Goal: Task Accomplishment & Management: Manage account settings

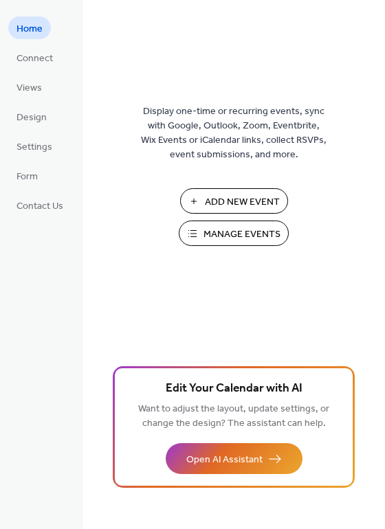
click at [223, 6] on div "Display one-time or recurring events, sync with Google, Outlook, Zoom, Eventbri…" at bounding box center [234, 264] width 303 height 529
click at [31, 157] on link "Settings" at bounding box center [34, 146] width 52 height 23
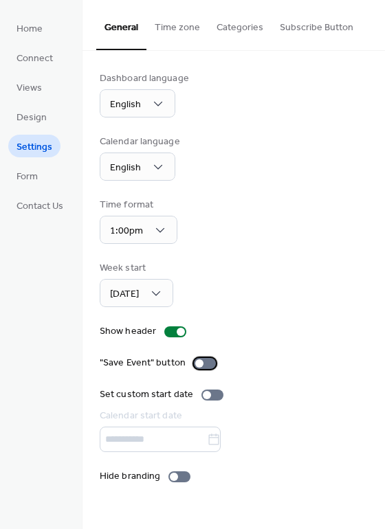
click at [199, 364] on div at bounding box center [199, 364] width 8 height 8
click at [188, 25] on button "Time zone" at bounding box center [177, 24] width 62 height 49
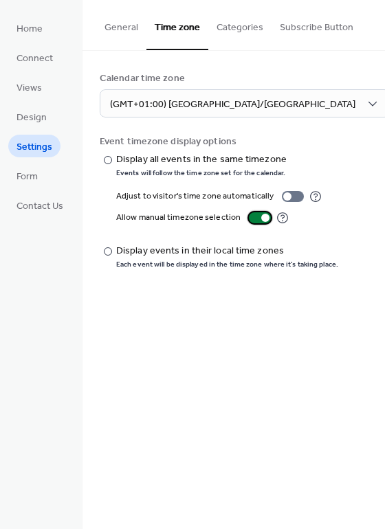
click at [258, 220] on div at bounding box center [260, 217] width 22 height 11
click at [239, 23] on button "Categories" at bounding box center [239, 24] width 63 height 49
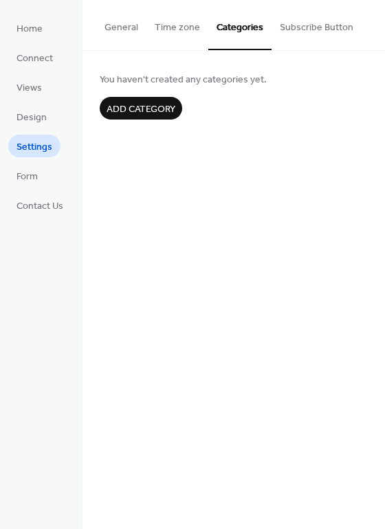
click at [311, 30] on button "Subscribe Button" at bounding box center [317, 24] width 90 height 49
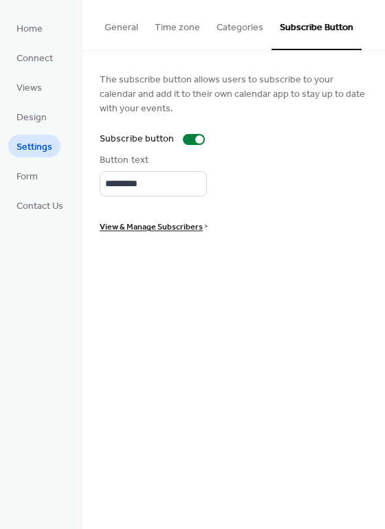
click at [143, 223] on span "View & Manage Subscribers" at bounding box center [151, 227] width 103 height 14
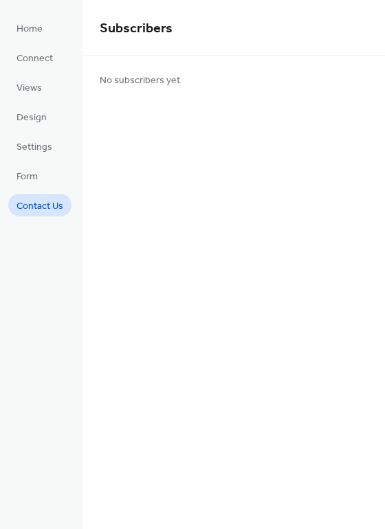
click at [35, 199] on span "Contact Us" at bounding box center [40, 206] width 47 height 14
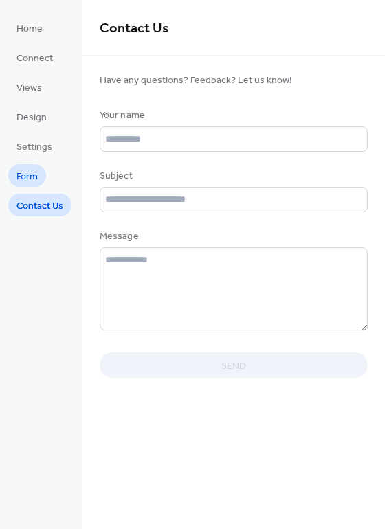
click at [33, 178] on span "Form" at bounding box center [27, 177] width 21 height 14
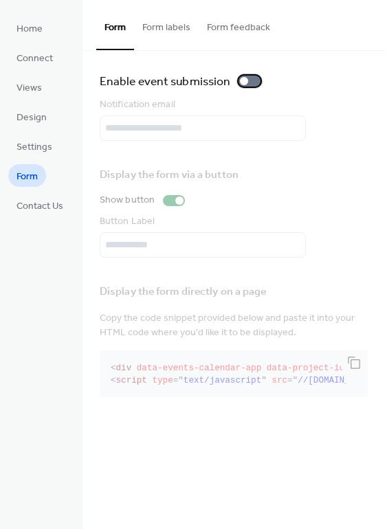
click at [245, 81] on div at bounding box center [244, 81] width 8 height 8
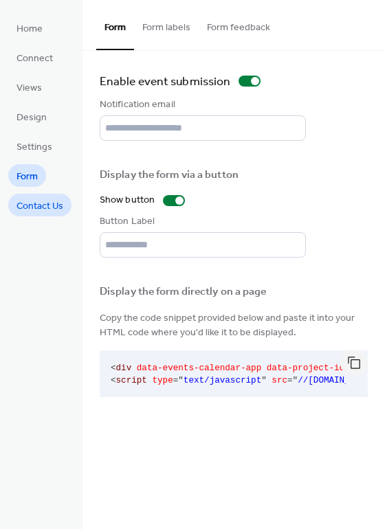
click at [45, 202] on span "Contact Us" at bounding box center [40, 206] width 47 height 14
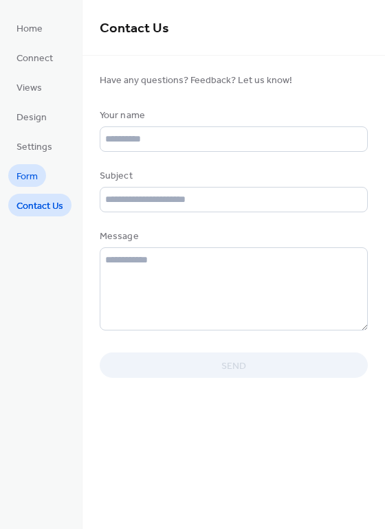
click at [43, 180] on link "Form" at bounding box center [27, 175] width 38 height 23
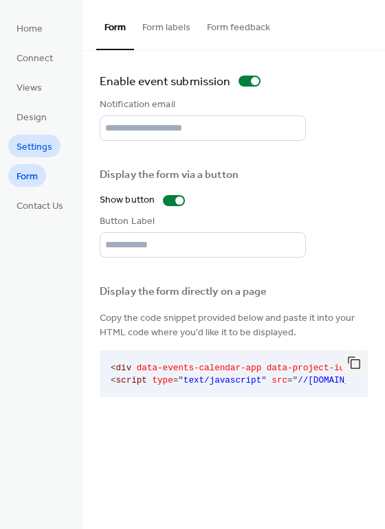
click at [42, 152] on span "Settings" at bounding box center [35, 147] width 36 height 14
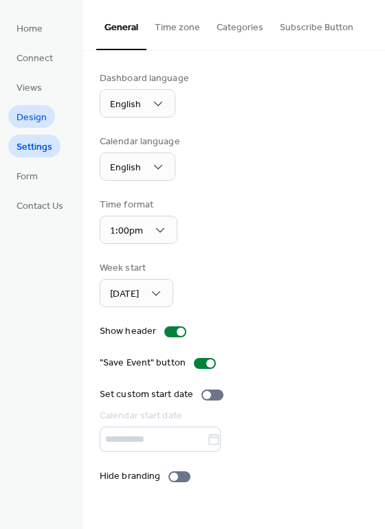
click at [33, 122] on span "Design" at bounding box center [32, 118] width 30 height 14
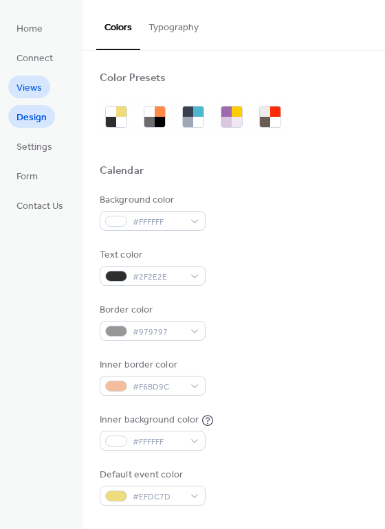
click at [41, 89] on span "Views" at bounding box center [29, 88] width 25 height 14
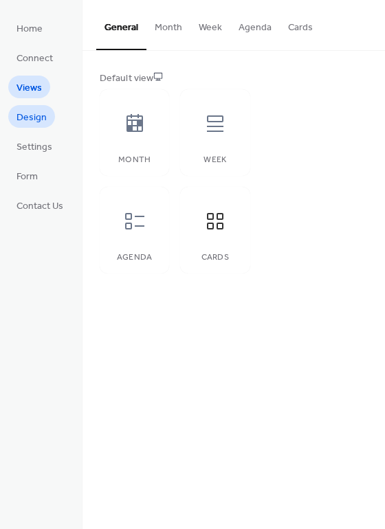
click at [35, 111] on span "Design" at bounding box center [32, 118] width 30 height 14
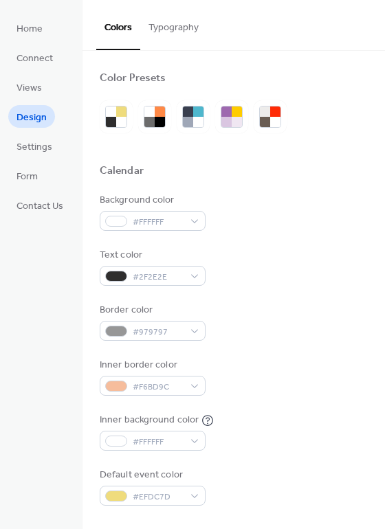
scroll to position [1, 0]
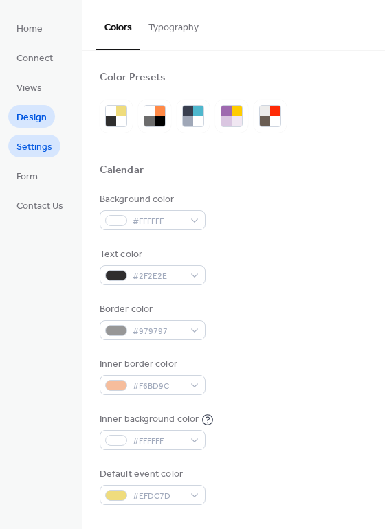
click at [22, 151] on span "Settings" at bounding box center [35, 147] width 36 height 14
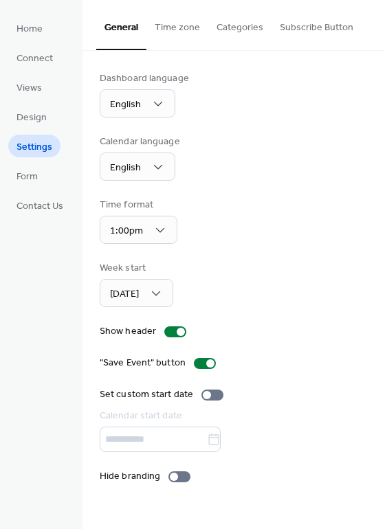
click at [299, 25] on button "Subscribe Button" at bounding box center [317, 24] width 90 height 49
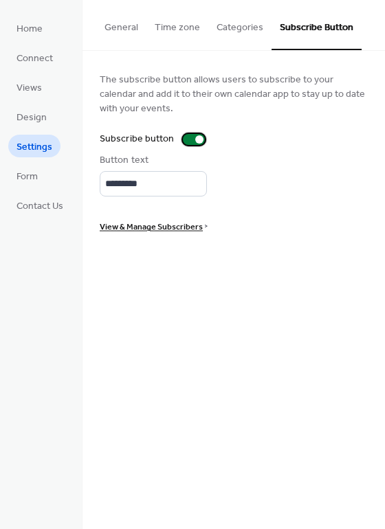
click at [192, 137] on div at bounding box center [194, 139] width 22 height 11
click at [41, 120] on span "Design" at bounding box center [32, 118] width 30 height 14
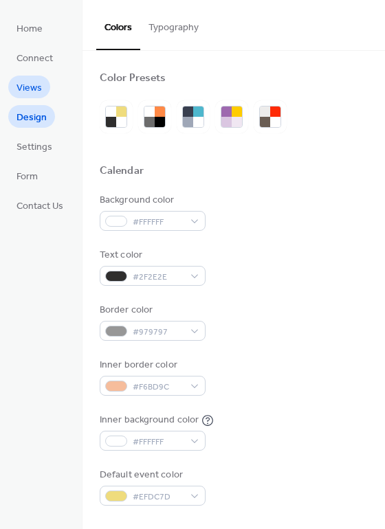
click at [48, 83] on link "Views" at bounding box center [29, 87] width 42 height 23
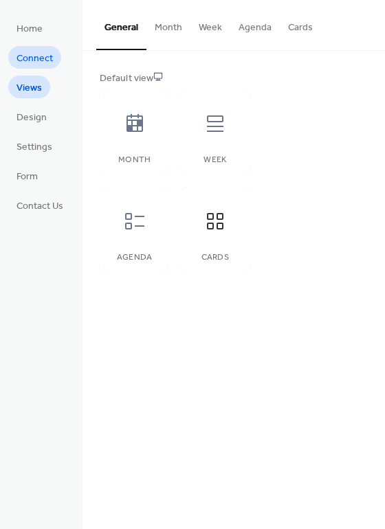
click at [39, 63] on span "Connect" at bounding box center [35, 59] width 36 height 14
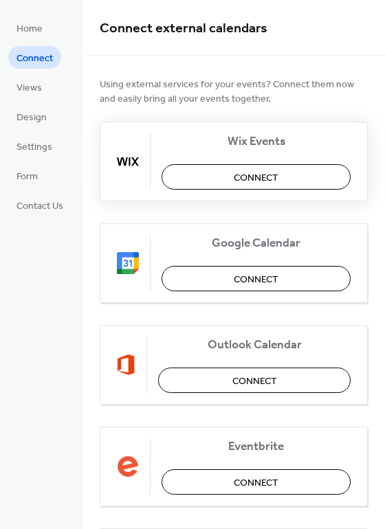
click at [223, 180] on button "Connect" at bounding box center [256, 176] width 189 height 25
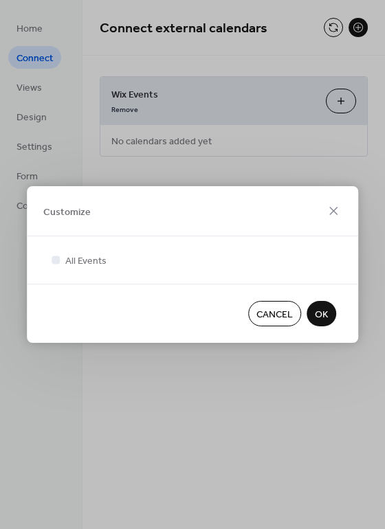
click at [262, 312] on span "Cancel" at bounding box center [274, 315] width 36 height 14
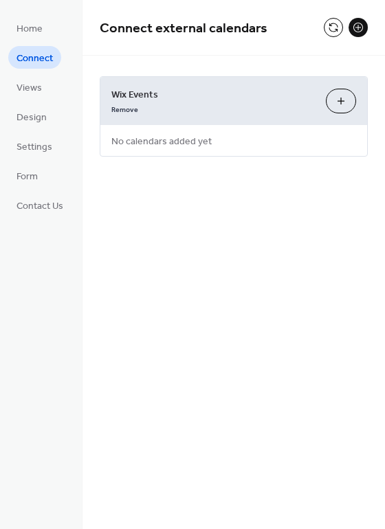
click at [342, 104] on button "Customize" at bounding box center [341, 101] width 30 height 25
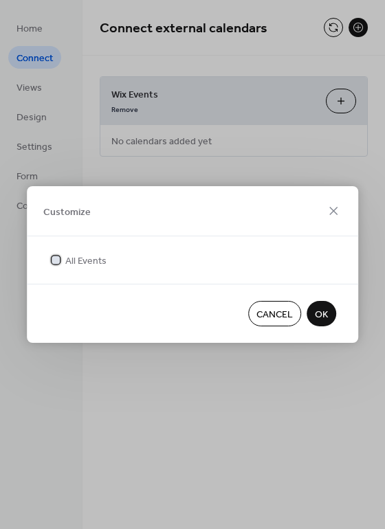
click at [55, 257] on icon at bounding box center [56, 260] width 6 height 6
click at [55, 257] on div at bounding box center [56, 260] width 8 height 8
click at [316, 311] on span "OK" at bounding box center [321, 315] width 13 height 14
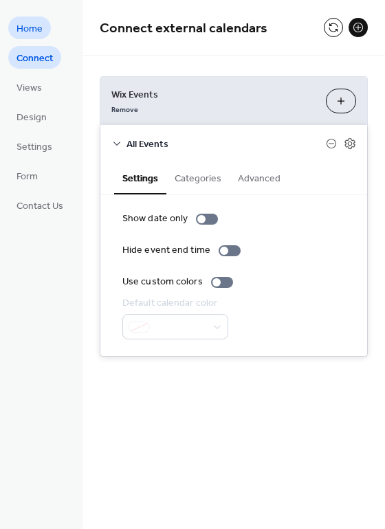
click at [35, 22] on span "Home" at bounding box center [30, 29] width 26 height 14
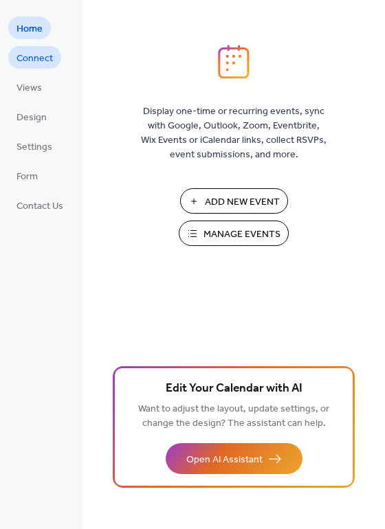
click at [34, 56] on span "Connect" at bounding box center [35, 59] width 36 height 14
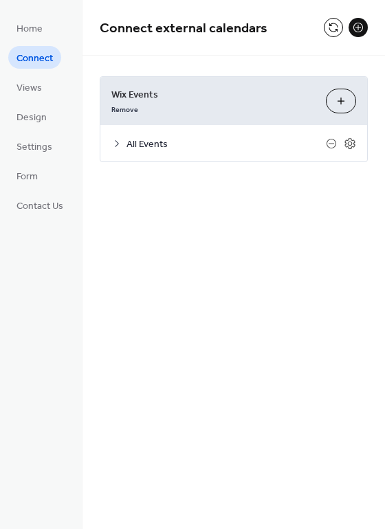
click at [353, 32] on button at bounding box center [358, 27] width 19 height 19
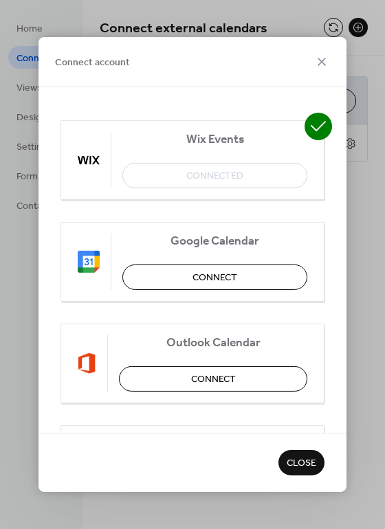
click at [315, 129] on icon at bounding box center [319, 127] width 28 height 28
click at [90, 176] on div at bounding box center [95, 160] width 34 height 56
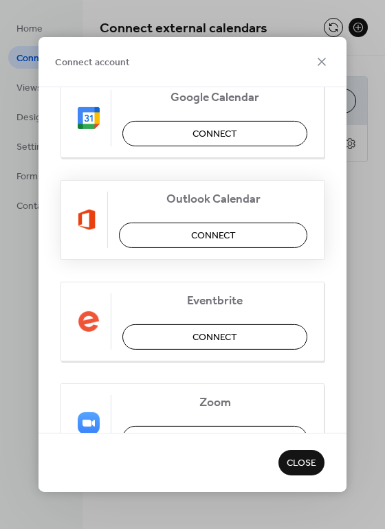
scroll to position [144, 0]
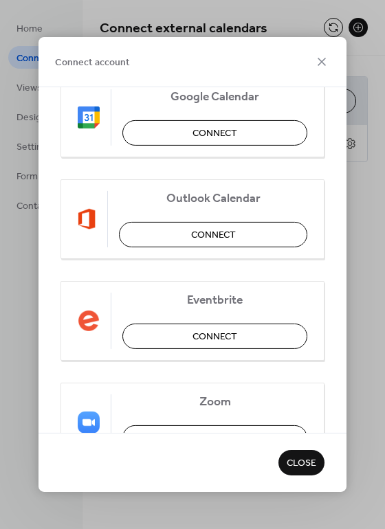
click at [301, 452] on button "Close" at bounding box center [301, 462] width 46 height 25
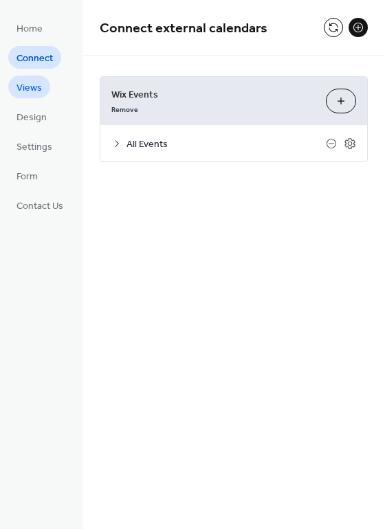
click at [46, 91] on link "Views" at bounding box center [29, 87] width 42 height 23
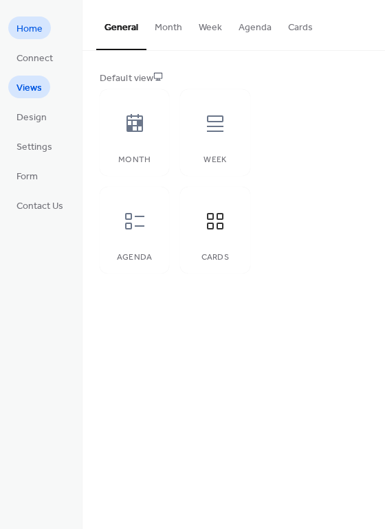
click at [45, 25] on link "Home" at bounding box center [29, 28] width 43 height 23
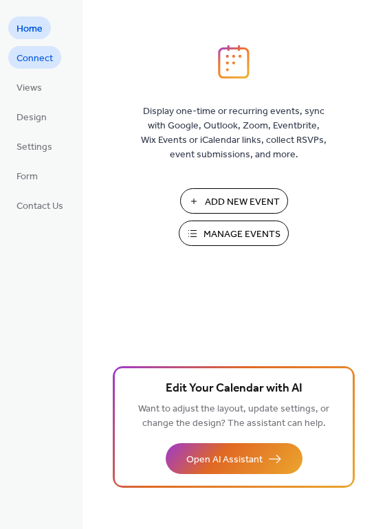
click at [39, 57] on span "Connect" at bounding box center [35, 59] width 36 height 14
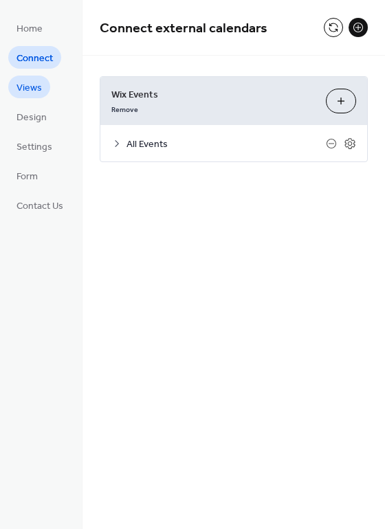
click at [36, 87] on span "Views" at bounding box center [29, 88] width 25 height 14
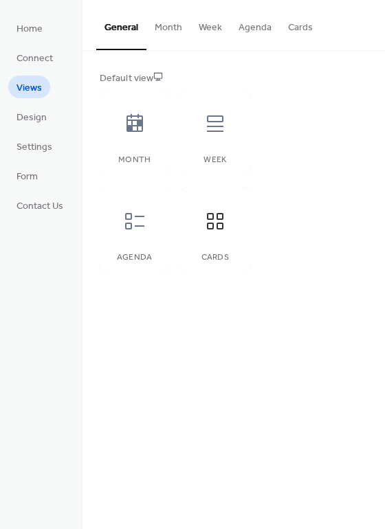
click at [166, 34] on button "Month" at bounding box center [168, 24] width 44 height 49
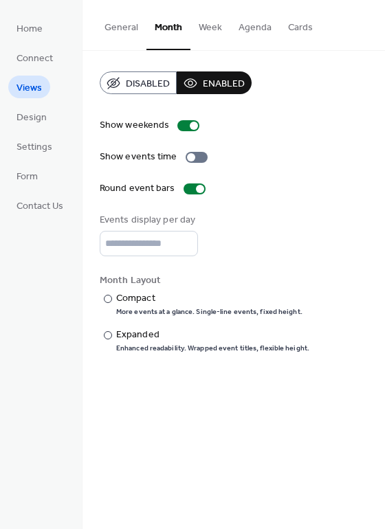
click at [212, 28] on button "Week" at bounding box center [210, 24] width 40 height 49
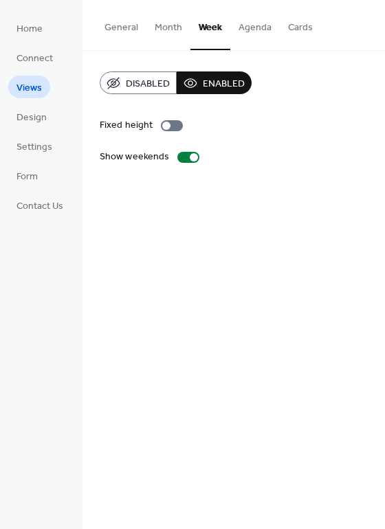
click at [256, 23] on button "Agenda" at bounding box center [255, 24] width 50 height 49
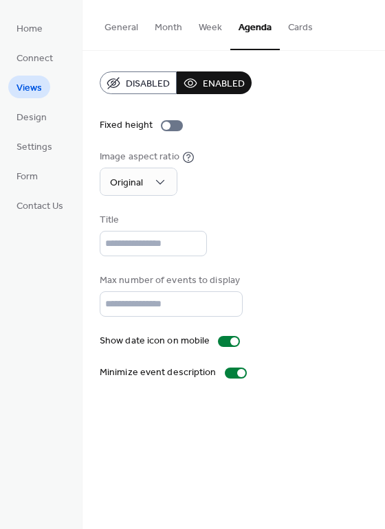
click at [299, 28] on button "Cards" at bounding box center [300, 24] width 41 height 49
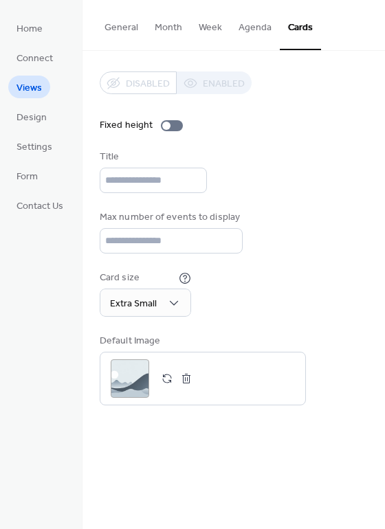
click at [256, 30] on button "Agenda" at bounding box center [255, 24] width 50 height 49
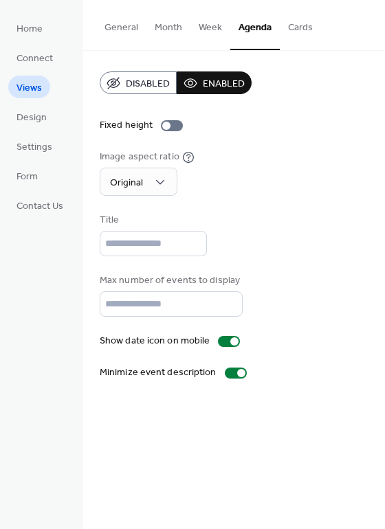
click at [208, 28] on button "Week" at bounding box center [210, 24] width 40 height 49
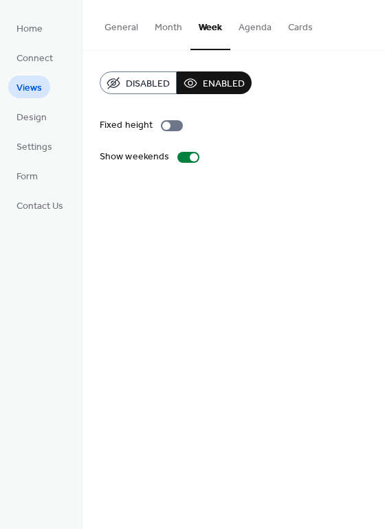
click at [176, 28] on button "Month" at bounding box center [168, 24] width 44 height 49
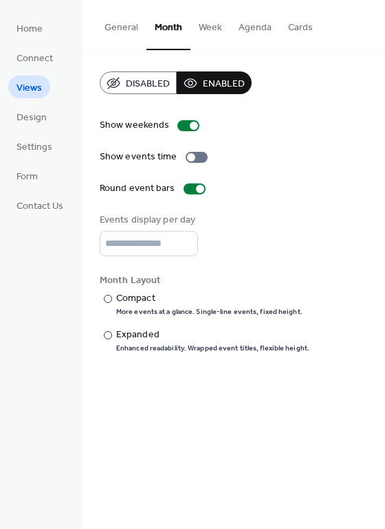
click at [118, 27] on button "General" at bounding box center [121, 24] width 50 height 49
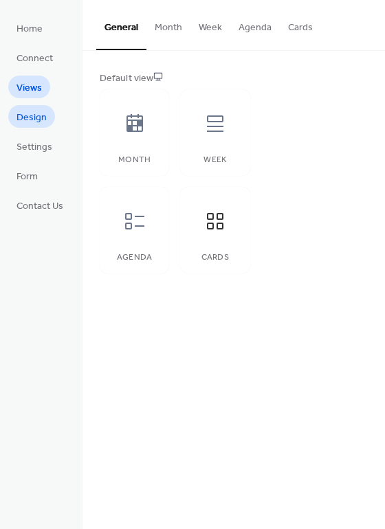
click at [15, 113] on link "Design" at bounding box center [31, 116] width 47 height 23
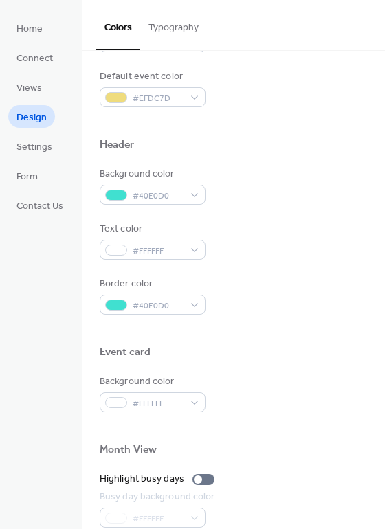
scroll to position [389, 0]
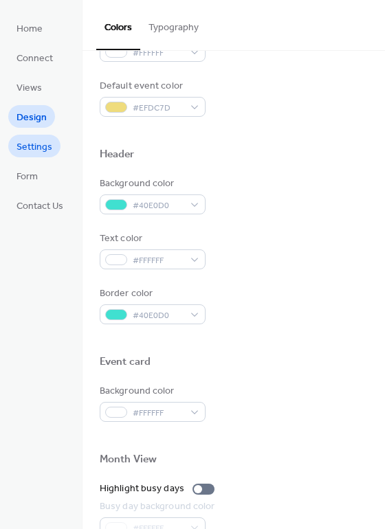
click at [38, 153] on span "Settings" at bounding box center [35, 147] width 36 height 14
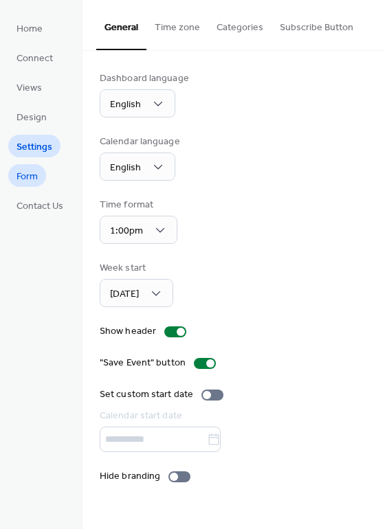
click at [36, 170] on span "Form" at bounding box center [27, 177] width 21 height 14
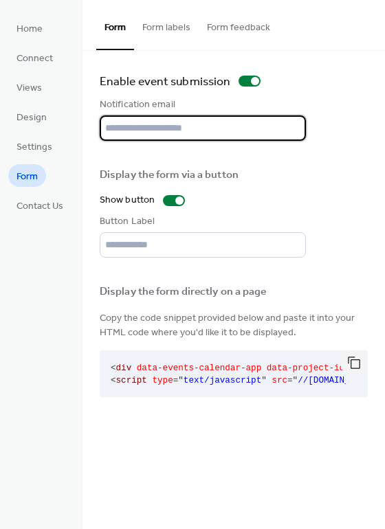
click at [166, 132] on input "text" at bounding box center [203, 128] width 206 height 25
type input "**********"
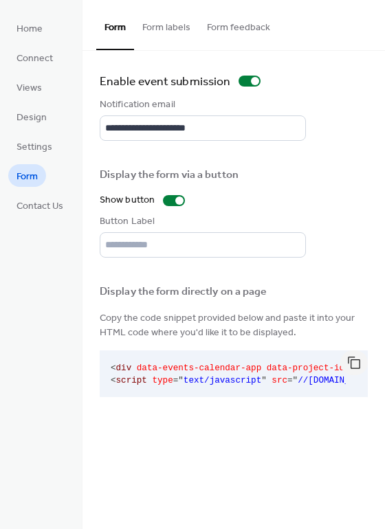
click at [229, 168] on div "Display the form via a button" at bounding box center [202, 175] width 204 height 14
click at [205, 159] on div "Display the form via a button" at bounding box center [203, 172] width 206 height 28
click at [38, 206] on span "Contact Us" at bounding box center [40, 206] width 47 height 14
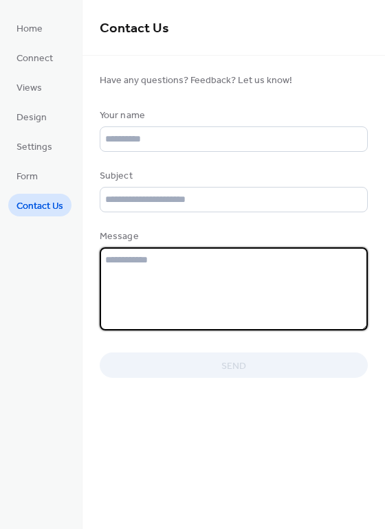
click at [171, 311] on textarea at bounding box center [234, 289] width 268 height 83
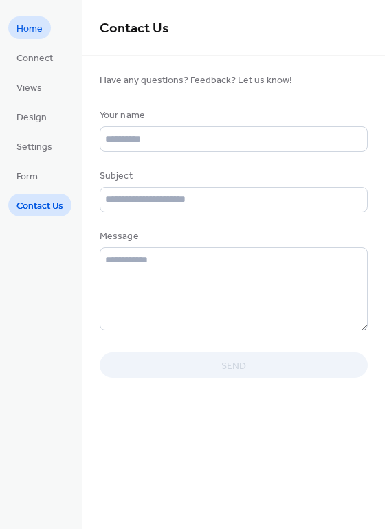
click at [34, 30] on span "Home" at bounding box center [30, 29] width 26 height 14
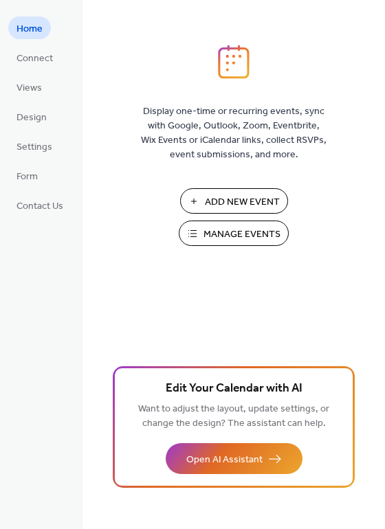
click at [263, 241] on span "Manage Events" at bounding box center [242, 235] width 77 height 14
